Goal: Transaction & Acquisition: Purchase product/service

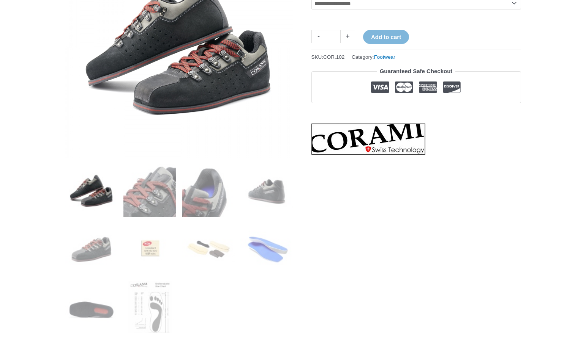
scroll to position [190, 0]
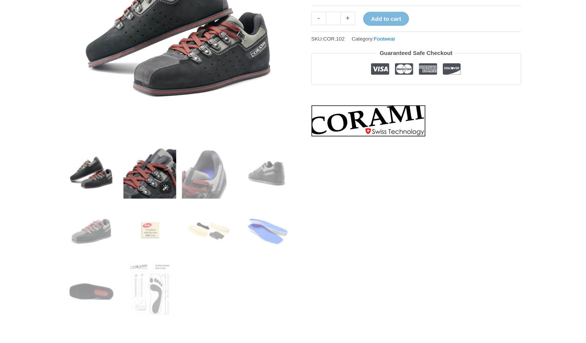
click at [154, 182] on img at bounding box center [149, 172] width 53 height 53
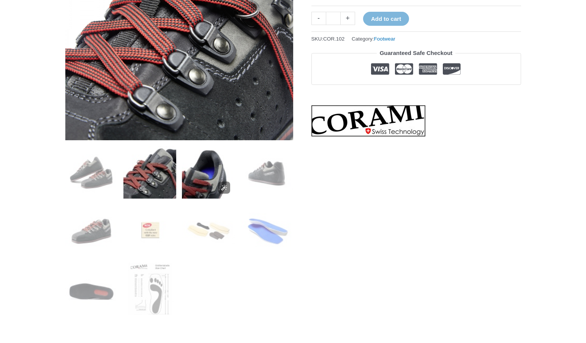
click at [201, 183] on img at bounding box center [208, 172] width 53 height 53
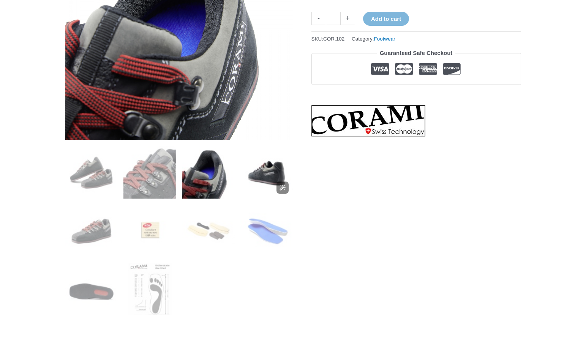
click at [274, 171] on img at bounding box center [266, 172] width 53 height 53
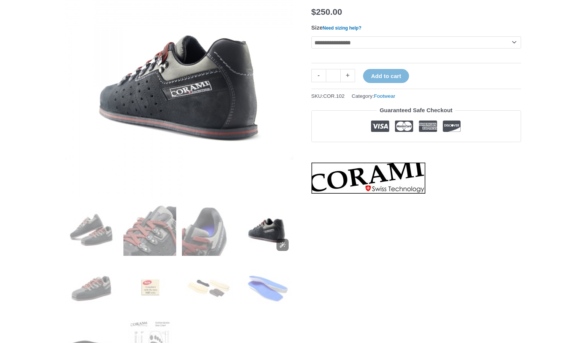
scroll to position [114, 0]
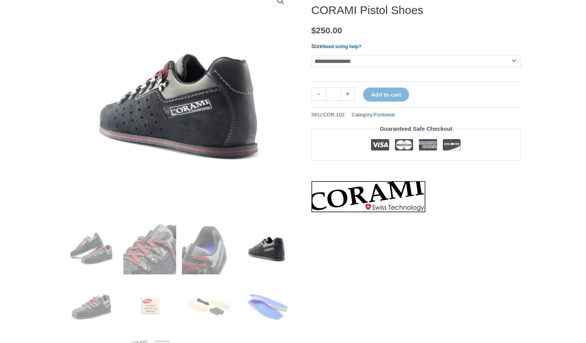
drag, startPoint x: 309, startPoint y: 8, endPoint x: 353, endPoint y: 7, distance: 43.6
click at [353, 7] on h1 "CORAMI Pistol Shoes" at bounding box center [415, 10] width 209 height 14
drag, startPoint x: 356, startPoint y: 9, endPoint x: 313, endPoint y: 11, distance: 42.9
click at [313, 11] on h1 "CORAMI Pistol Shoes" at bounding box center [415, 10] width 209 height 14
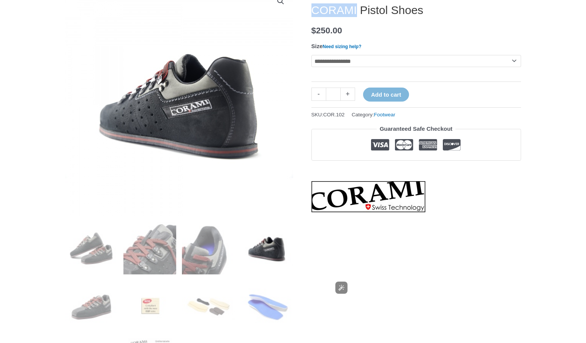
copy h1 "CORAMI"
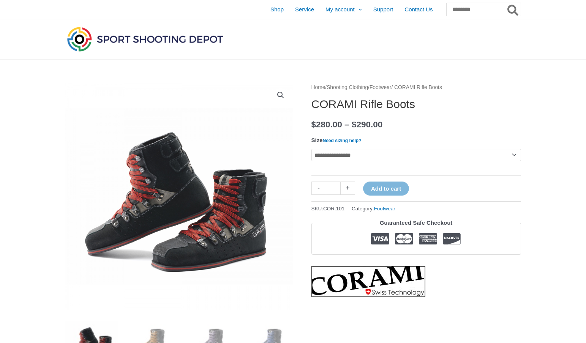
click at [409, 154] on select "**********" at bounding box center [415, 155] width 209 height 12
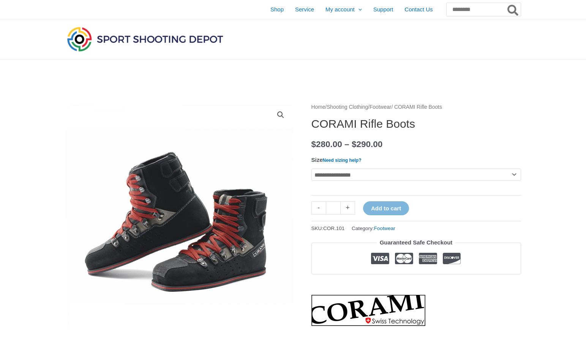
click at [432, 132] on div "**********" at bounding box center [415, 214] width 209 height 224
click at [391, 108] on link "Footwear" at bounding box center [380, 107] width 22 height 6
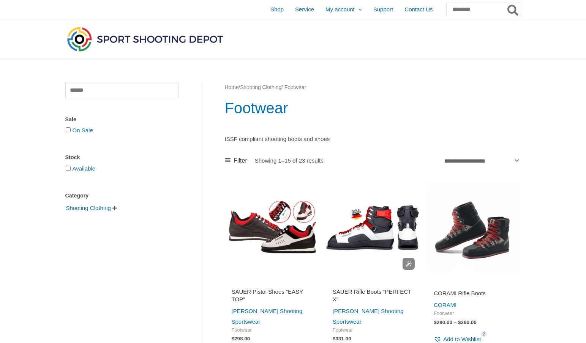
scroll to position [76, 0]
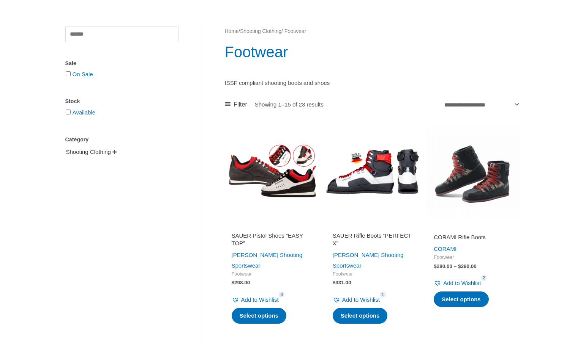
click at [101, 155] on span "Shooting Clothing" at bounding box center [88, 152] width 46 height 13
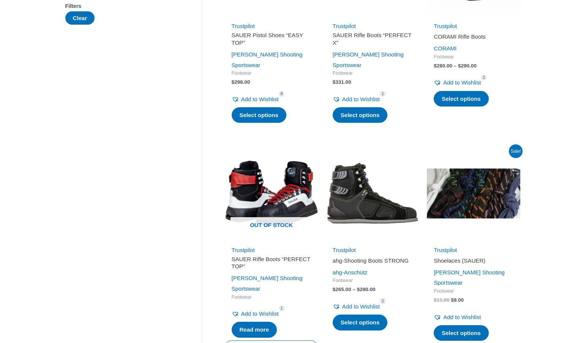
scroll to position [190, 0]
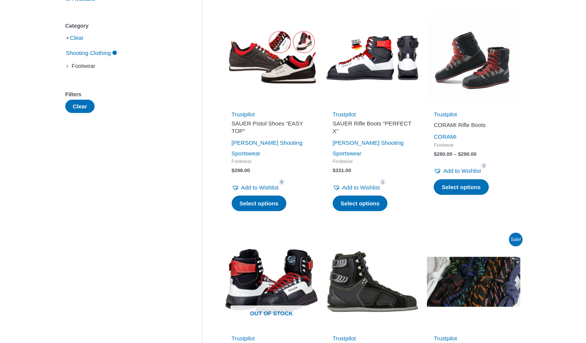
click at [92, 70] on span "Footwear" at bounding box center [83, 66] width 25 height 13
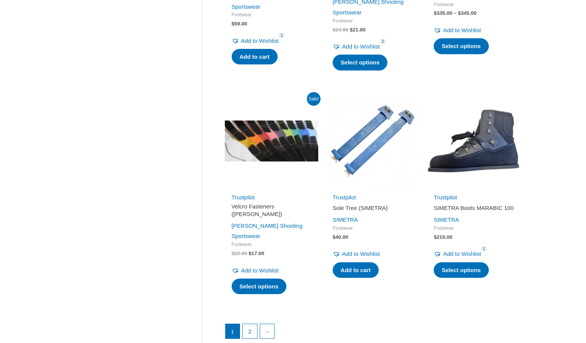
scroll to position [1025, 0]
